Goal: Contribute content

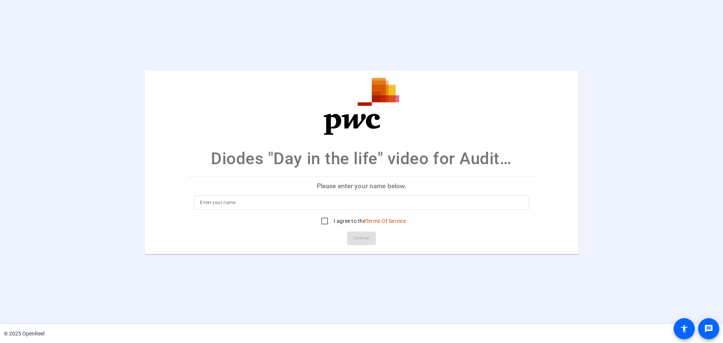
click at [277, 199] on input at bounding box center [361, 202] width 323 height 9
type input "[PERSON_NAME]"
click at [327, 220] on input "I agree to the Terms Of Service" at bounding box center [324, 221] width 15 height 15
checkbox input "true"
click at [361, 238] on span "Continue" at bounding box center [361, 238] width 17 height 11
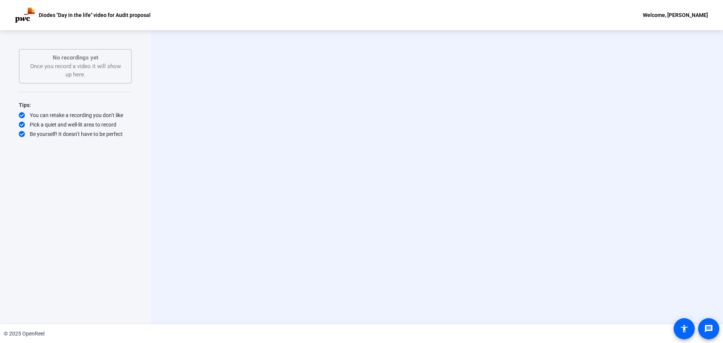
click at [113, 171] on div "Start Recording No recordings yet Once you record a video it will show up here.…" at bounding box center [75, 169] width 113 height 241
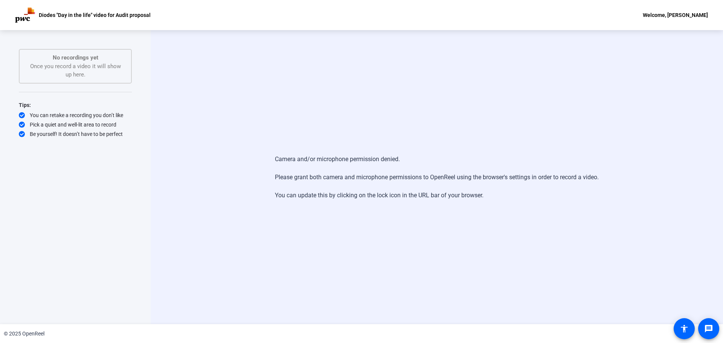
drag, startPoint x: 590, startPoint y: 0, endPoint x: 393, endPoint y: 19, distance: 197.2
click at [410, 59] on div "Camera and/or microphone permission denied. Please grant both camera and microp…" at bounding box center [437, 177] width 573 height 294
